Goal: Book appointment/travel/reservation

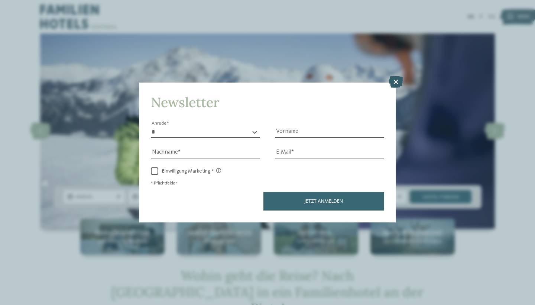
click at [397, 76] on icon at bounding box center [395, 82] width 14 height 12
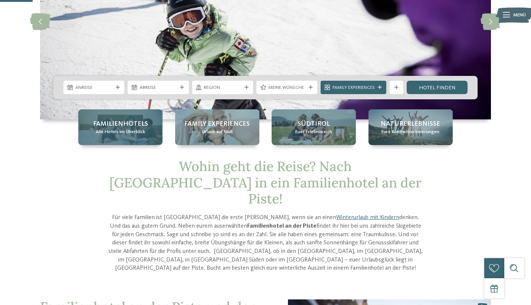
scroll to position [108, 0]
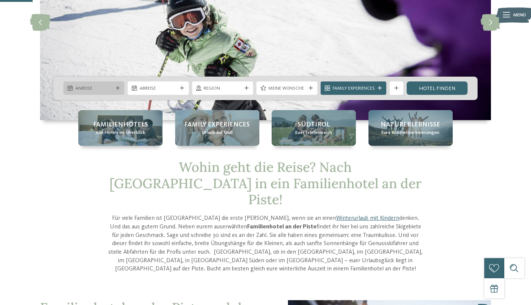
click at [119, 85] on div "Anreise" at bounding box center [94, 87] width 61 height 13
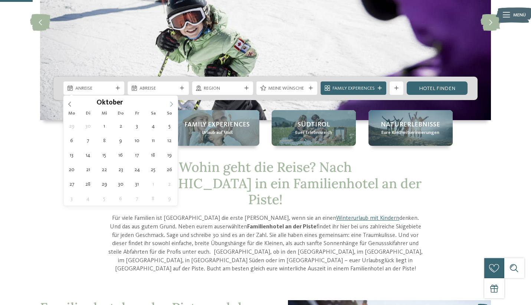
drag, startPoint x: 177, startPoint y: 103, endPoint x: 172, endPoint y: 105, distance: 4.7
click at [176, 104] on span at bounding box center [171, 101] width 13 height 13
click at [172, 105] on icon at bounding box center [171, 104] width 3 height 5
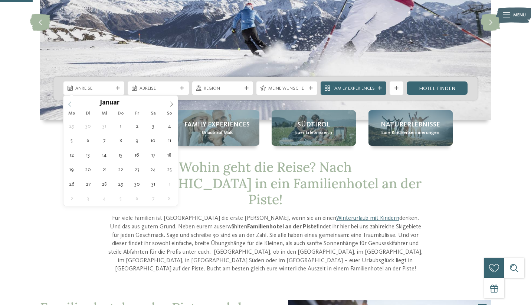
type input "****"
click at [72, 105] on icon at bounding box center [69, 103] width 5 height 5
type div "[DATE]"
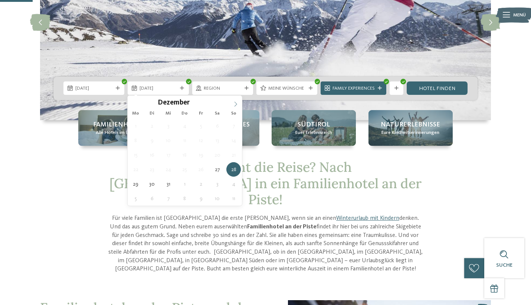
type input "****"
click at [235, 104] on icon at bounding box center [235, 103] width 5 height 5
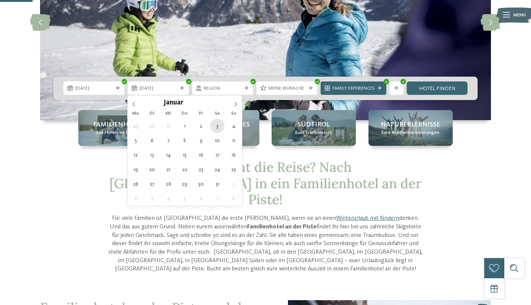
type div "[DATE]"
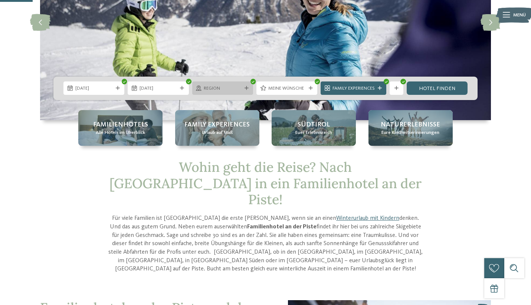
click at [246, 90] on icon at bounding box center [247, 88] width 4 height 4
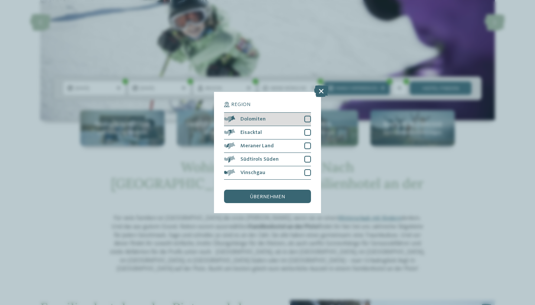
click at [305, 116] on div at bounding box center [307, 119] width 7 height 7
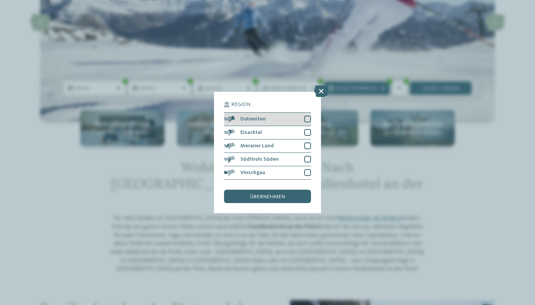
click at [309, 116] on div at bounding box center [307, 119] width 7 height 7
click at [308, 116] on div at bounding box center [307, 119] width 7 height 7
click at [277, 113] on div "Dolomiten" at bounding box center [267, 119] width 87 height 13
click at [252, 116] on span "Dolomiten" at bounding box center [252, 118] width 25 height 5
click at [276, 194] on span "übernehmen" at bounding box center [267, 196] width 35 height 5
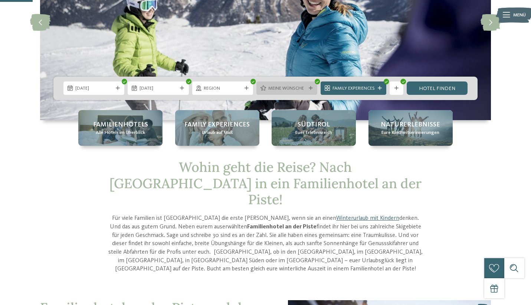
click at [289, 88] on span "Meine Wünsche" at bounding box center [288, 88] width 38 height 7
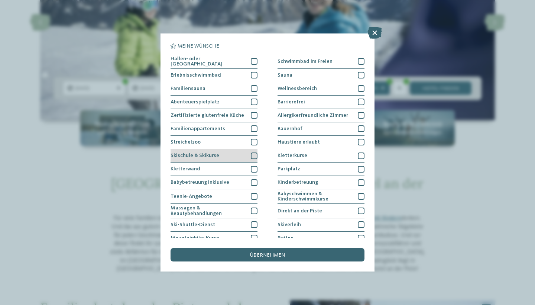
click at [253, 155] on div at bounding box center [254, 155] width 7 height 7
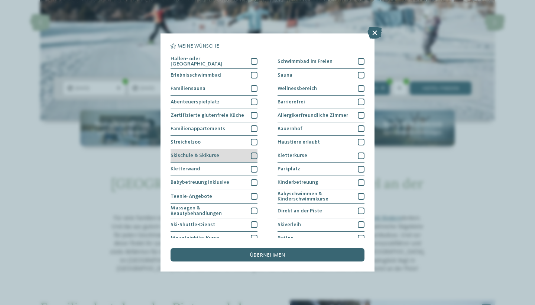
click at [253, 155] on div at bounding box center [254, 155] width 7 height 7
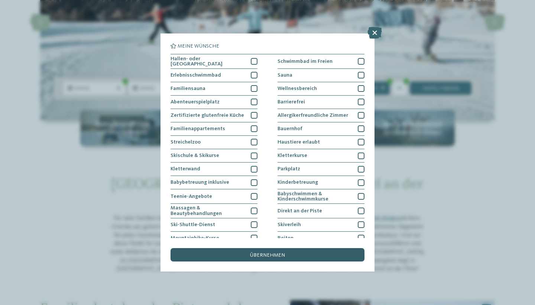
click at [305, 248] on div "übernehmen" at bounding box center [267, 254] width 194 height 13
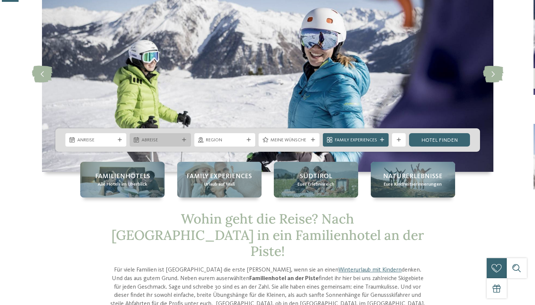
scroll to position [57, 0]
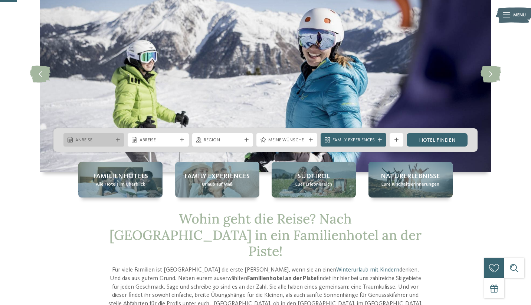
click at [119, 139] on icon at bounding box center [118, 140] width 4 height 4
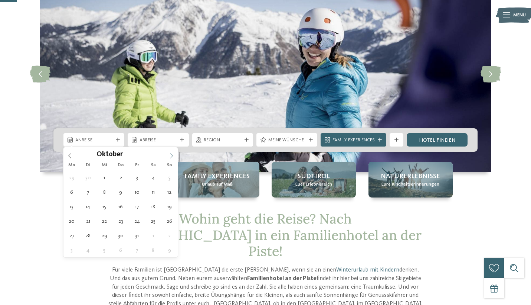
click at [171, 154] on icon at bounding box center [171, 155] width 3 height 5
type div "[DATE]"
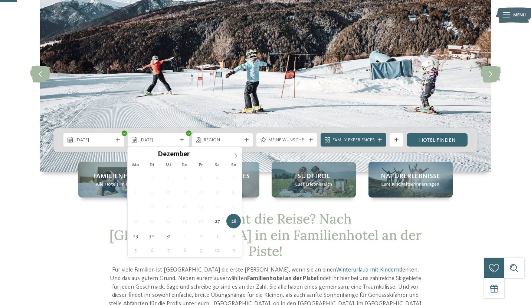
type input "****"
click at [235, 156] on icon at bounding box center [235, 155] width 5 height 5
type div "[DATE]"
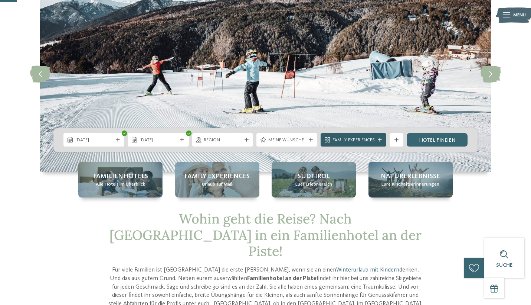
click at [375, 139] on span "Family Experiences" at bounding box center [354, 140] width 42 height 7
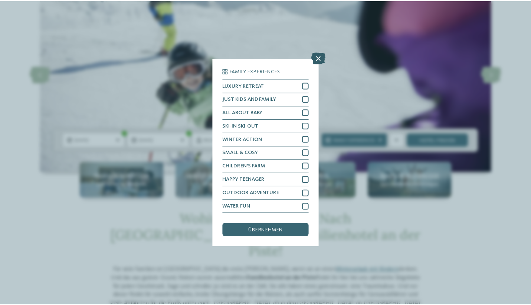
scroll to position [17, 0]
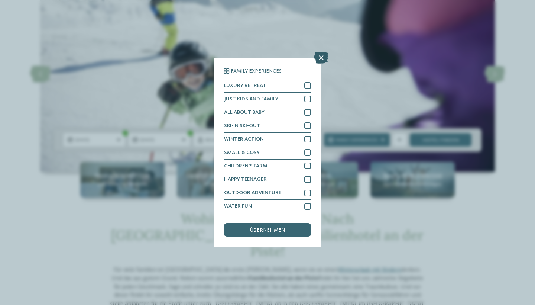
click at [322, 52] on icon at bounding box center [321, 58] width 14 height 12
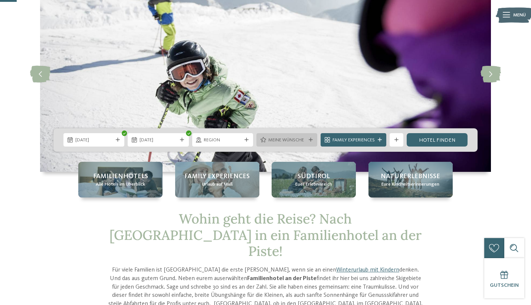
click at [311, 140] on icon at bounding box center [311, 140] width 4 height 4
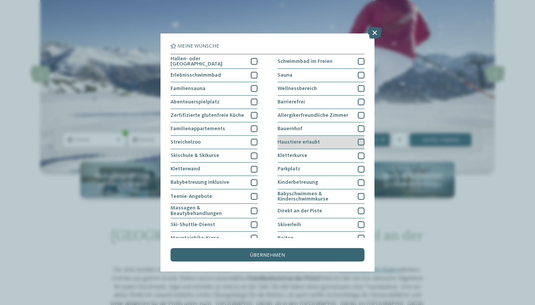
click at [360, 140] on div at bounding box center [361, 142] width 7 height 7
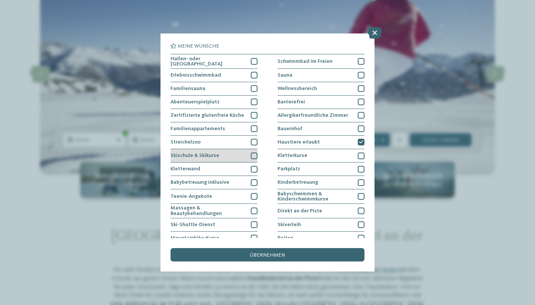
click at [254, 155] on div at bounding box center [254, 155] width 7 height 7
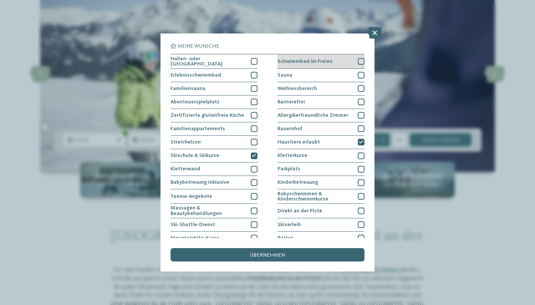
click at [359, 61] on div at bounding box center [361, 61] width 7 height 7
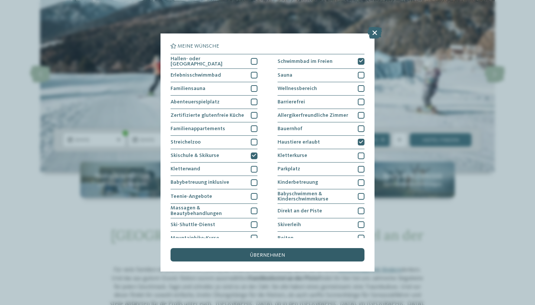
click at [328, 248] on div "übernehmen" at bounding box center [267, 254] width 194 height 13
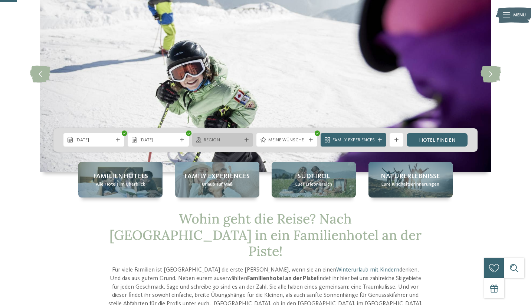
click at [252, 141] on div "Region" at bounding box center [222, 139] width 61 height 13
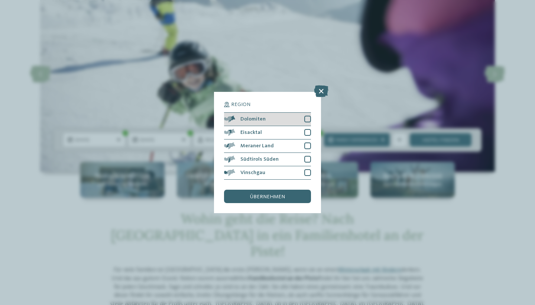
click at [308, 116] on div at bounding box center [307, 119] width 7 height 7
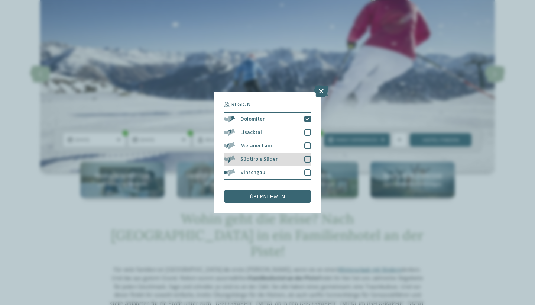
click at [308, 156] on div at bounding box center [307, 159] width 7 height 7
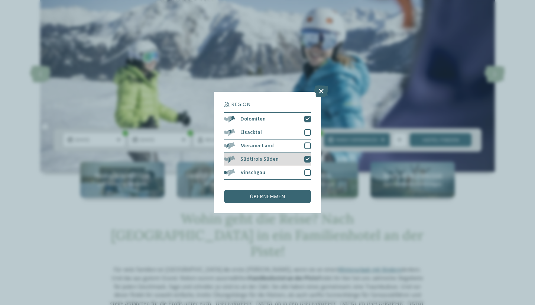
click at [309, 157] on icon at bounding box center [307, 159] width 4 height 4
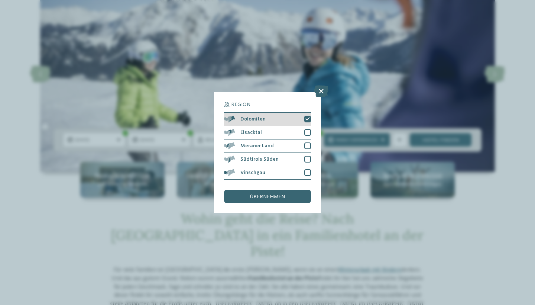
click at [309, 117] on icon at bounding box center [307, 119] width 4 height 4
click at [325, 85] on icon at bounding box center [321, 91] width 14 height 12
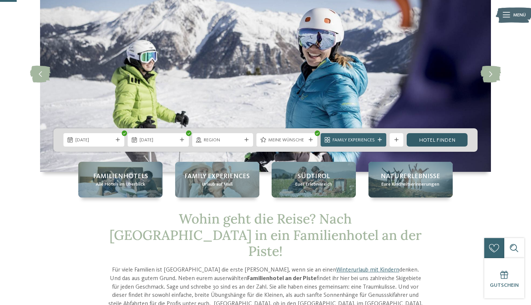
scroll to position [56, 0]
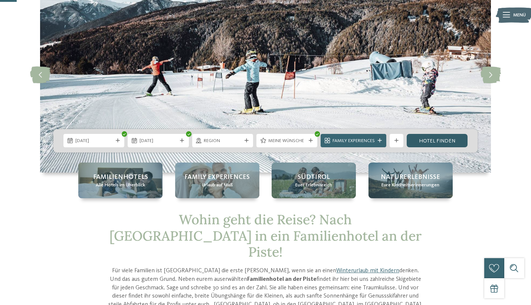
click at [416, 137] on link "Hotel finden" at bounding box center [437, 140] width 61 height 13
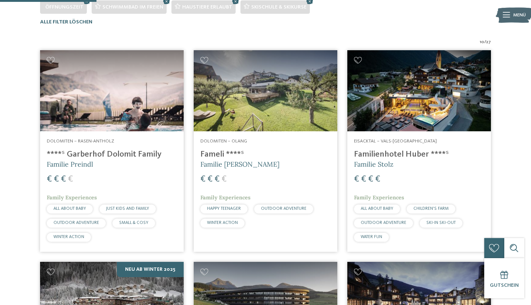
scroll to position [210, 0]
